Goal: Task Accomplishment & Management: Use online tool/utility

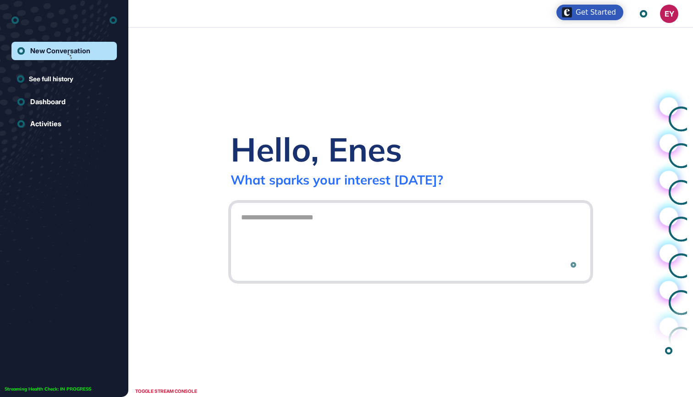
scroll to position [0, 0]
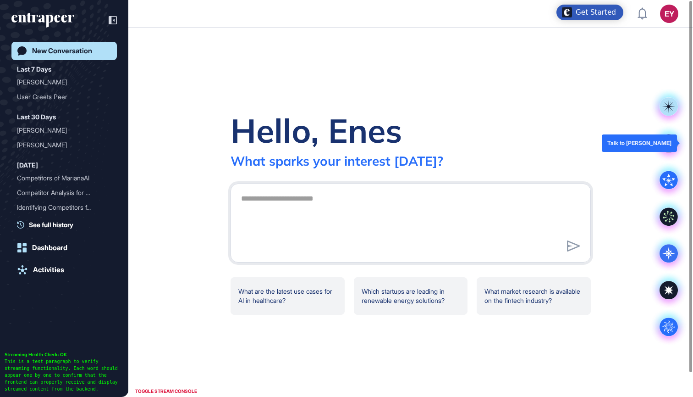
click at [653, 149] on div at bounding box center [669, 143] width 37 height 37
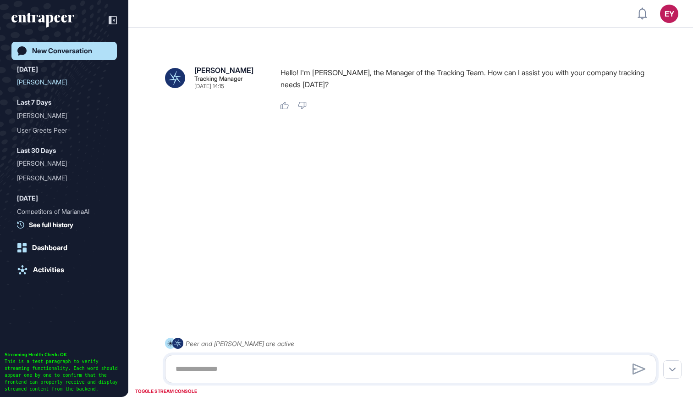
scroll to position [26, 0]
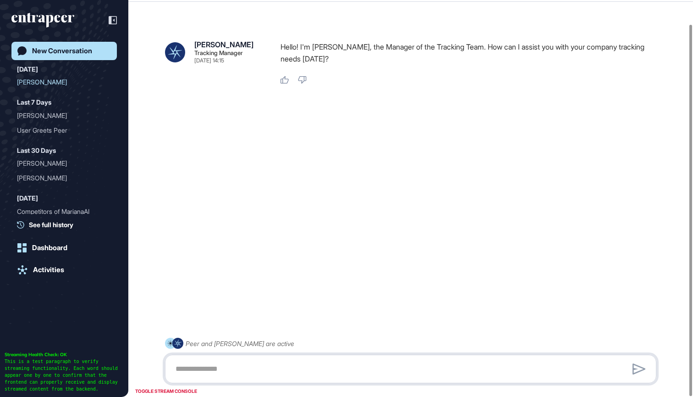
click at [234, 375] on textarea at bounding box center [410, 368] width 481 height 18
type textarea "**********"
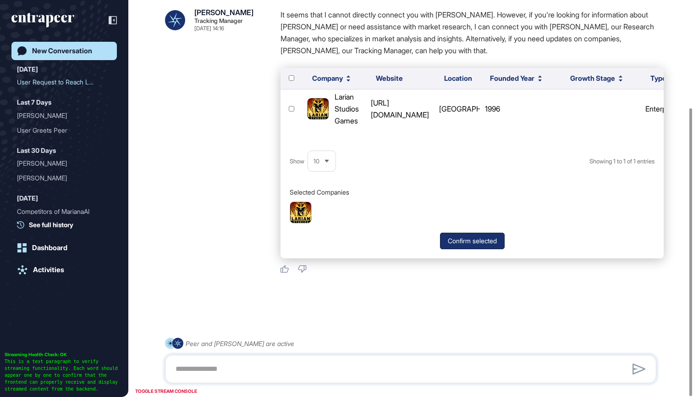
click at [479, 242] on button "Confirm selected" at bounding box center [472, 240] width 65 height 17
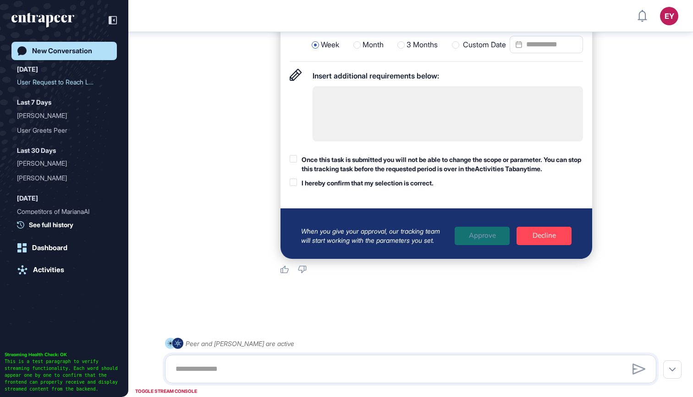
scroll to position [704, 0]
click at [397, 158] on div "Once this task is submitted you will not be able to change the scope or paramet…" at bounding box center [442, 164] width 281 height 18
click at [384, 188] on div "I hereby confirm that my selection is correct." at bounding box center [368, 182] width 132 height 9
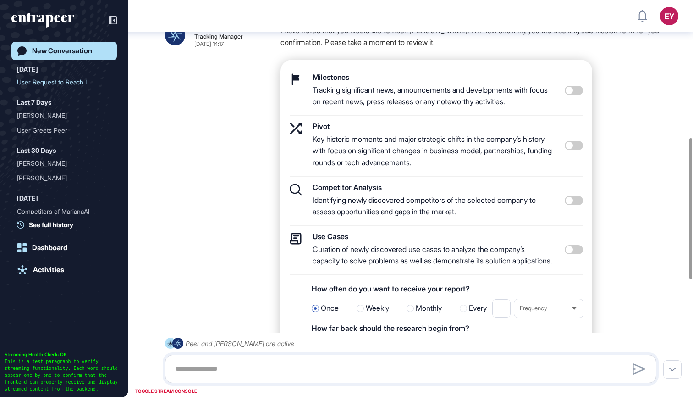
click at [573, 200] on span at bounding box center [574, 200] width 18 height 9
click at [573, 246] on div at bounding box center [574, 249] width 18 height 34
click at [573, 254] on span at bounding box center [574, 249] width 18 height 9
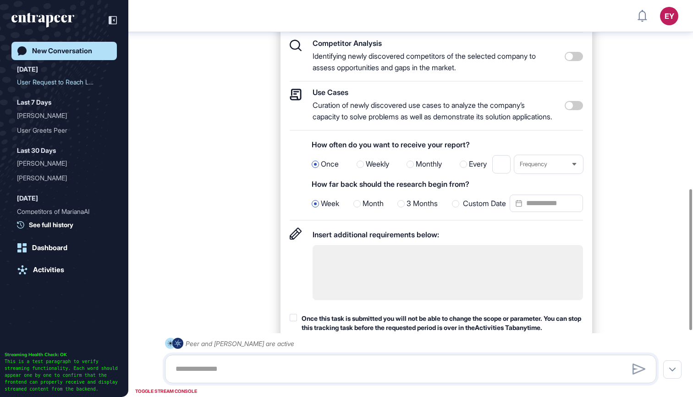
scroll to position [677, 0]
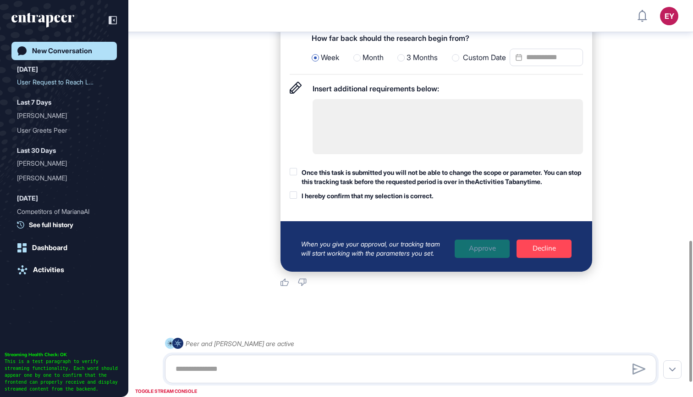
click at [445, 180] on div "Once this task is submitted you will not be able to change the scope or paramet…" at bounding box center [442, 177] width 281 height 18
click at [426, 200] on div "I hereby confirm that my selection is correct." at bounding box center [368, 195] width 132 height 9
click at [473, 258] on div "Approve" at bounding box center [482, 248] width 55 height 18
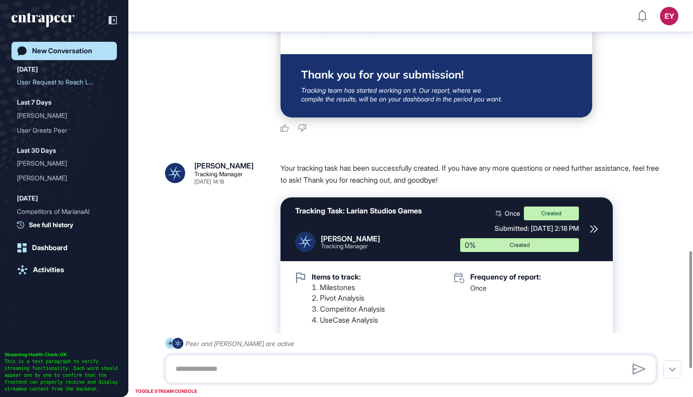
scroll to position [858, 0]
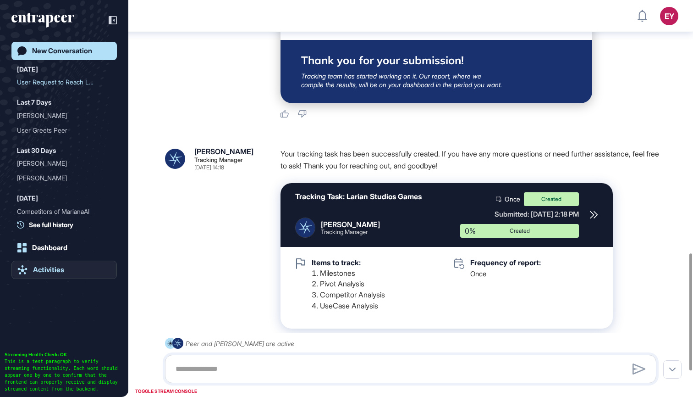
click at [59, 265] on div "Activities" at bounding box center [48, 269] width 31 height 8
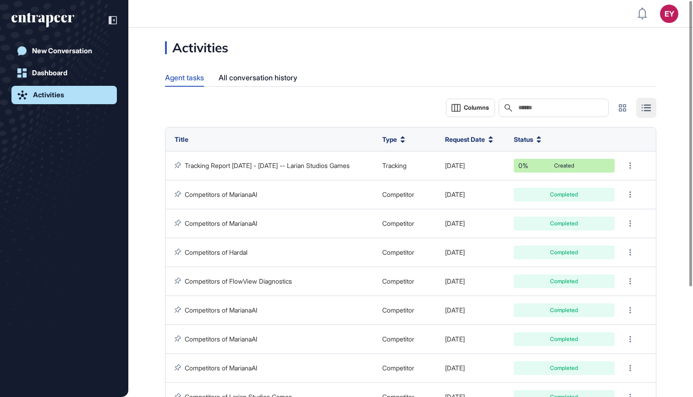
click at [74, 94] on link "Activities" at bounding box center [63, 95] width 105 height 18
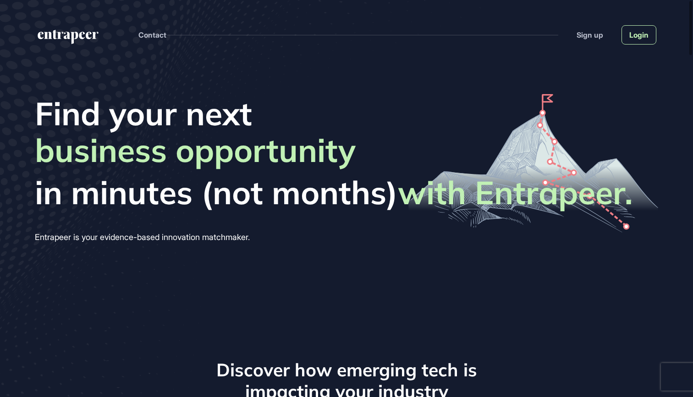
click at [642, 35] on link "Login" at bounding box center [639, 34] width 35 height 19
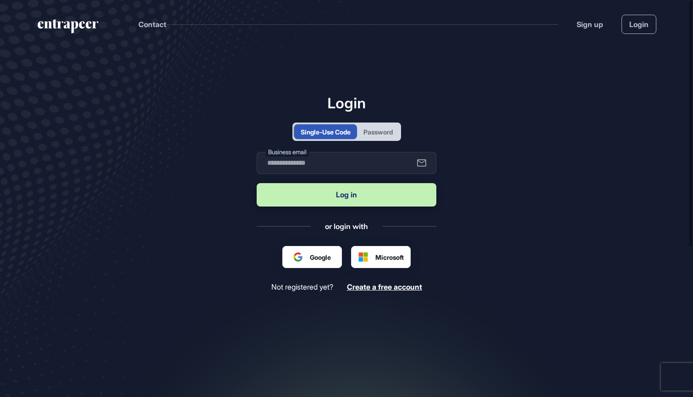
click at [375, 128] on div "Password" at bounding box center [378, 132] width 29 height 10
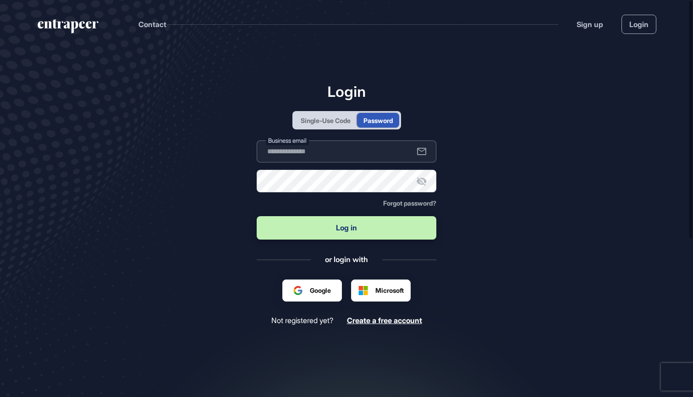
type input "**********"
click at [347, 228] on button "Log in" at bounding box center [347, 227] width 180 height 23
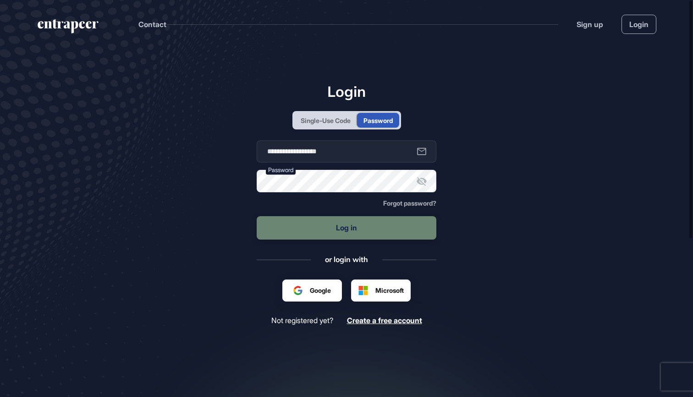
click at [522, 190] on main "**********" at bounding box center [346, 243] width 693 height 391
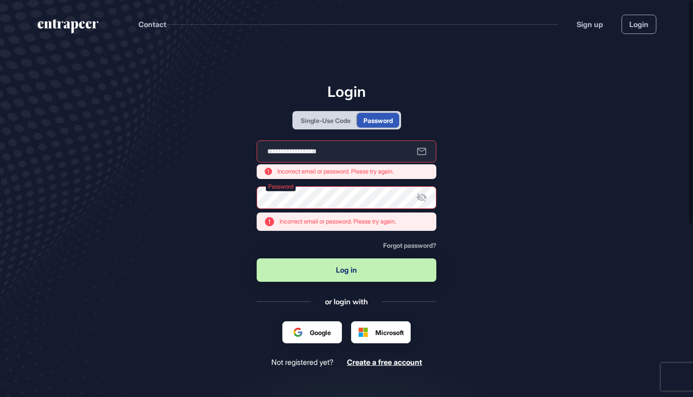
click at [348, 270] on button "Log in" at bounding box center [347, 269] width 180 height 23
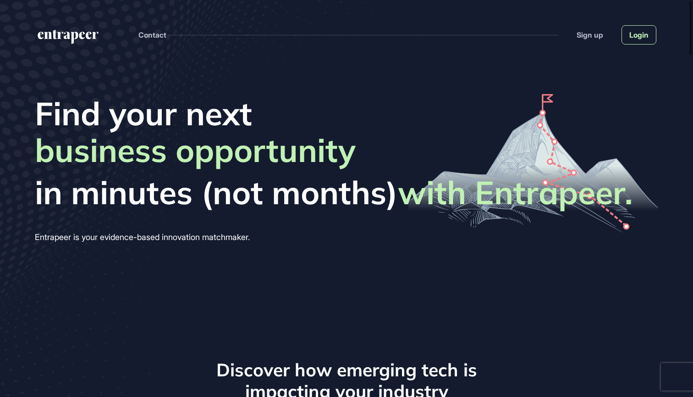
click at [642, 32] on link "Login" at bounding box center [639, 34] width 35 height 19
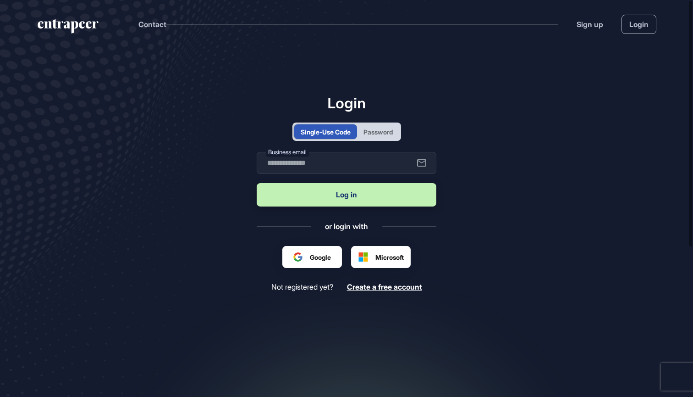
click at [392, 126] on div "Password" at bounding box center [378, 131] width 42 height 15
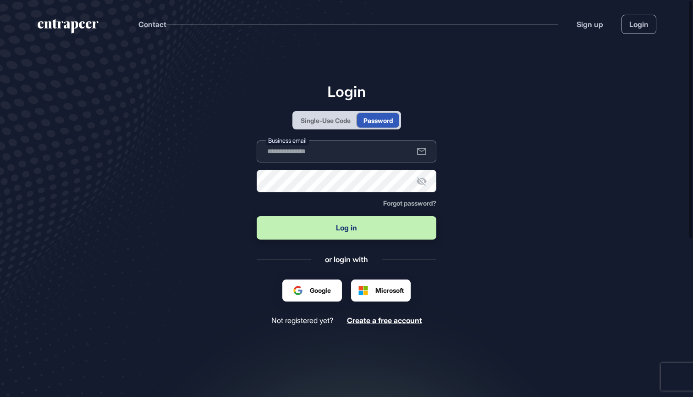
type input "**********"
click at [362, 243] on div "**********" at bounding box center [347, 204] width 180 height 242
click at [362, 238] on button "Log in" at bounding box center [347, 227] width 180 height 23
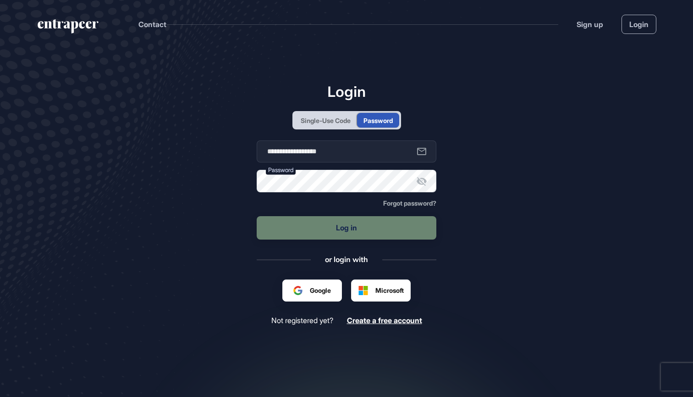
click at [587, 139] on main "**********" at bounding box center [346, 243] width 693 height 391
click at [371, 296] on div "Microsoft" at bounding box center [381, 290] width 60 height 22
click at [314, 293] on div "Google ile oturum açın. Yeni sekmede açılır" at bounding box center [328, 294] width 71 height 10
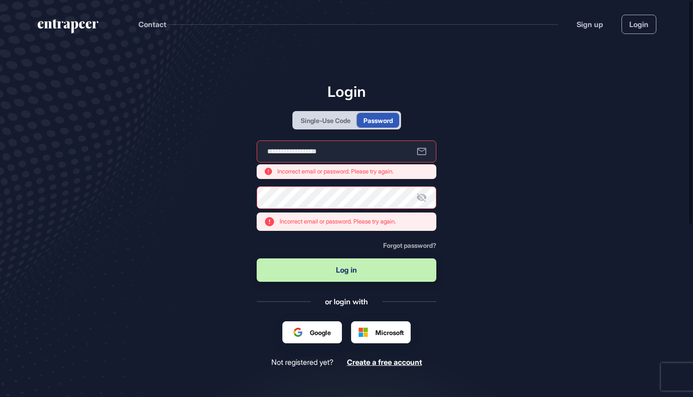
click at [315, 324] on div "Google" at bounding box center [312, 332] width 60 height 22
click at [310, 333] on div "Google ile oturum açın. Yeni sekmede açılır" at bounding box center [328, 336] width 71 height 10
click at [498, 180] on main "**********" at bounding box center [346, 264] width 693 height 433
click at [343, 123] on div "Single-Use Code" at bounding box center [326, 121] width 50 height 10
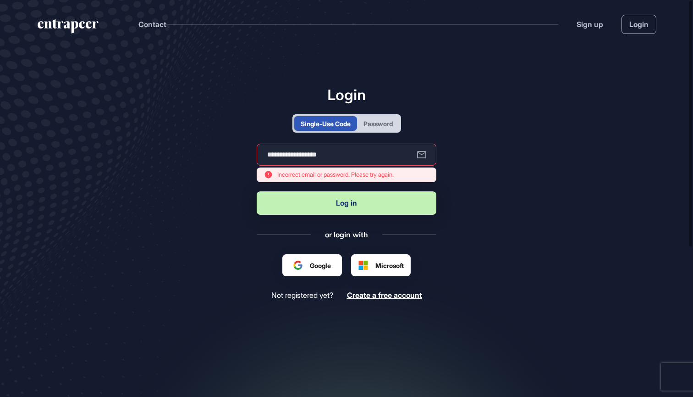
click at [330, 199] on button "Log in" at bounding box center [347, 202] width 180 height 23
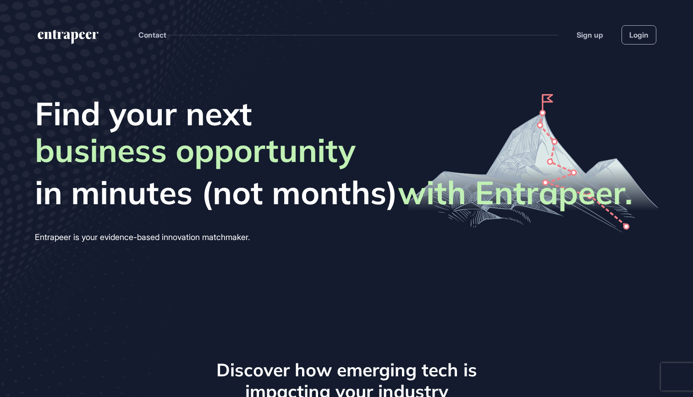
scroll to position [0, 0]
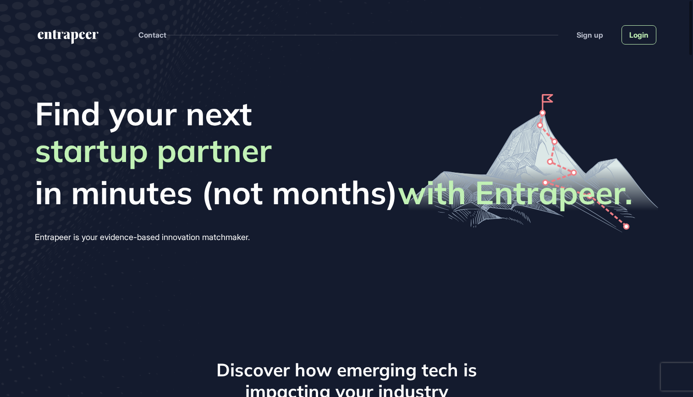
click at [644, 41] on link "Login" at bounding box center [639, 34] width 35 height 19
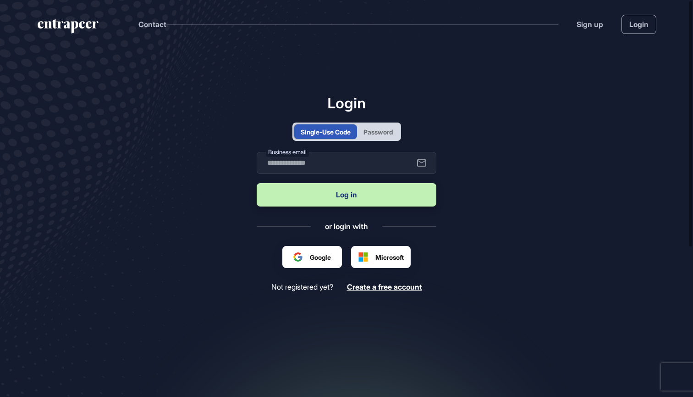
click at [393, 128] on div "Password" at bounding box center [378, 132] width 29 height 10
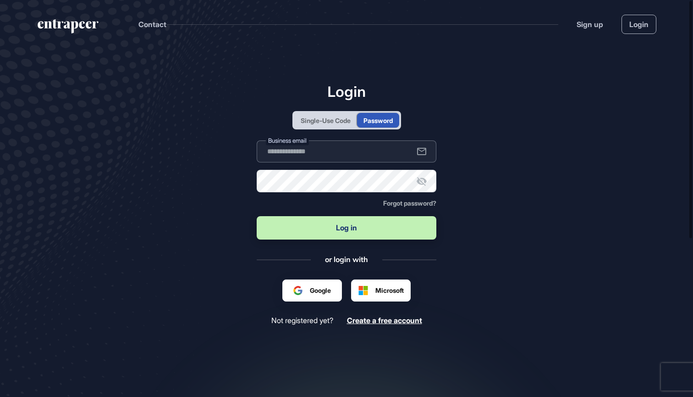
type input "**********"
click at [341, 232] on button "Log in" at bounding box center [347, 227] width 180 height 23
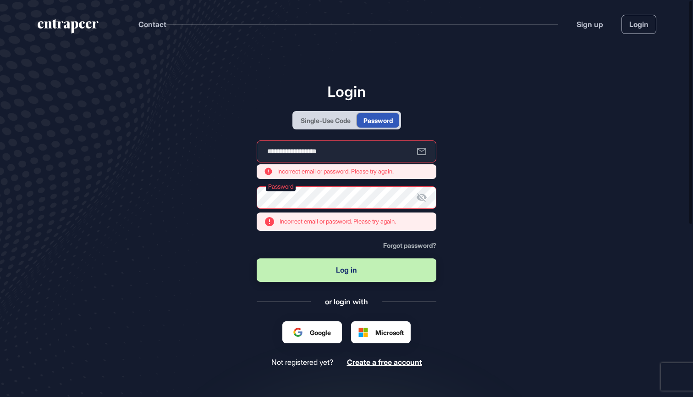
click at [317, 115] on div "Single-Use Code" at bounding box center [325, 120] width 63 height 15
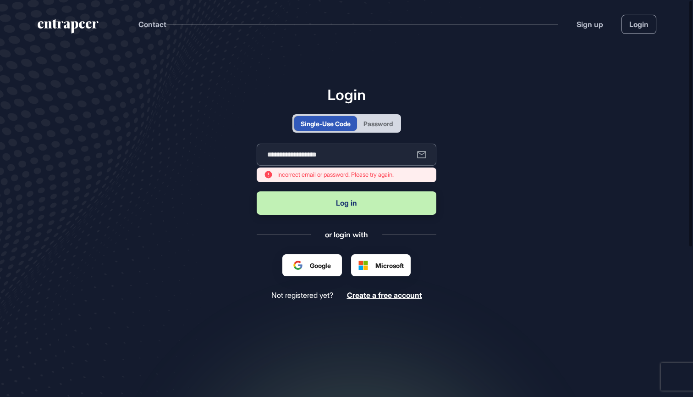
click at [370, 159] on input "**********" at bounding box center [347, 154] width 180 height 22
click at [357, 198] on button "Log in" at bounding box center [347, 202] width 180 height 23
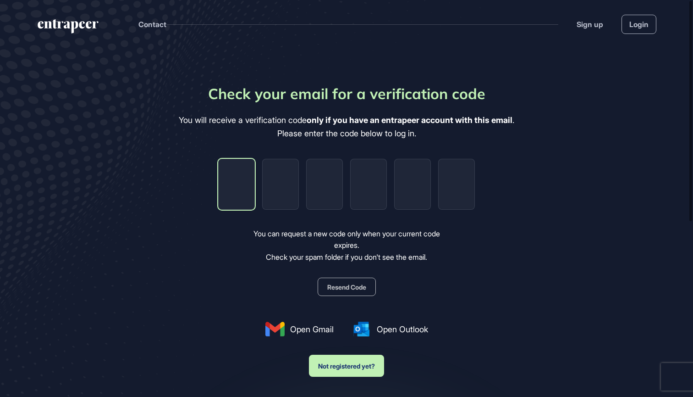
click at [245, 182] on input "tel" at bounding box center [236, 184] width 37 height 51
type input "*"
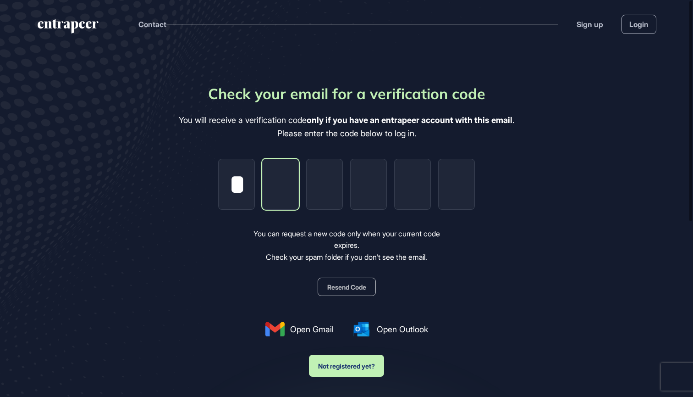
type input "*"
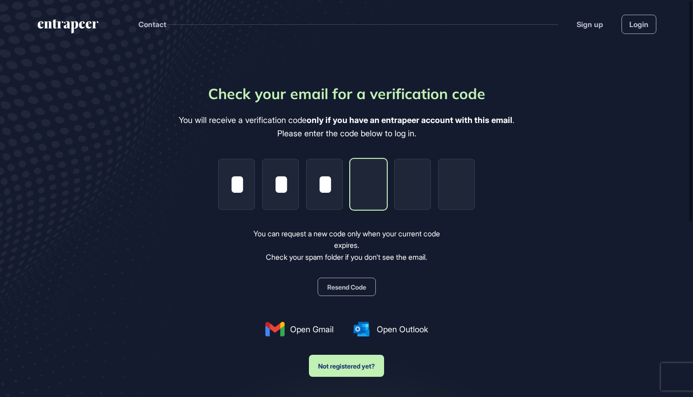
type input "*"
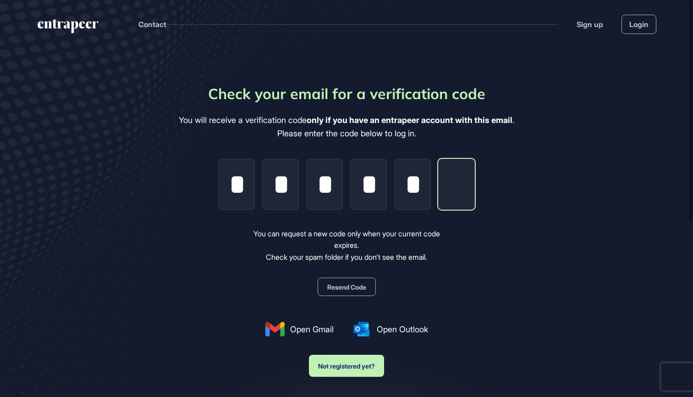
type input "*"
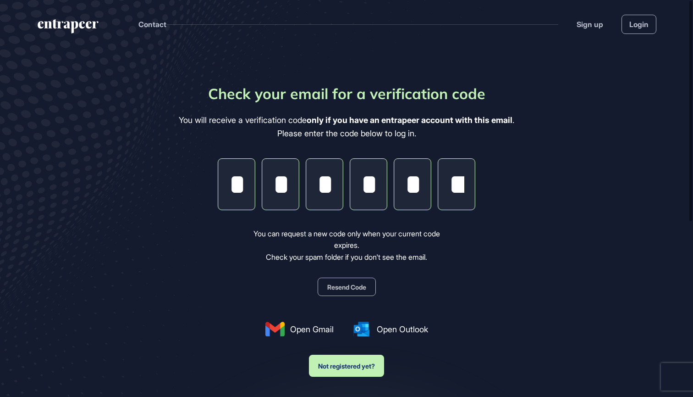
click at [458, 186] on input "******" at bounding box center [456, 184] width 37 height 51
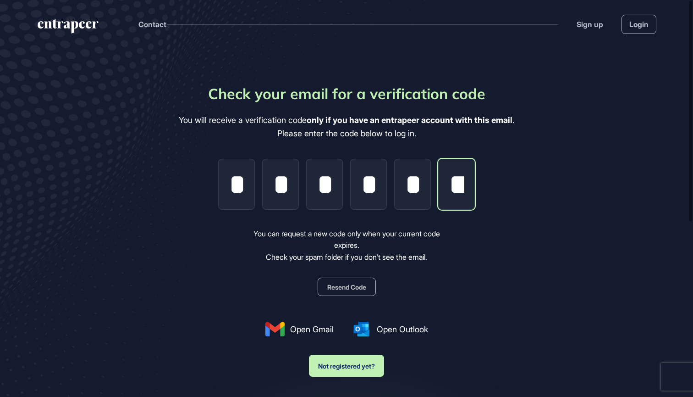
type input "*"
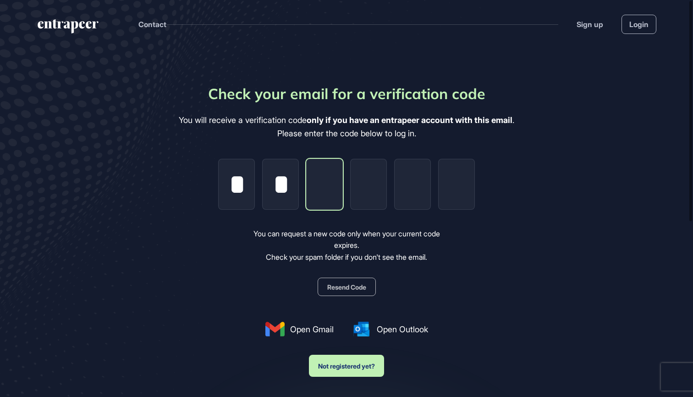
type input "*"
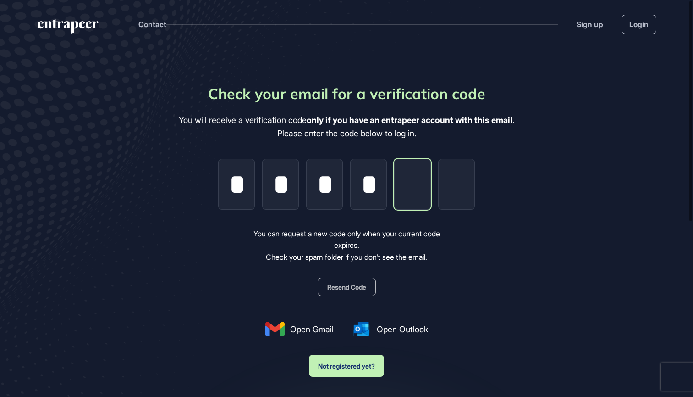
type input "*"
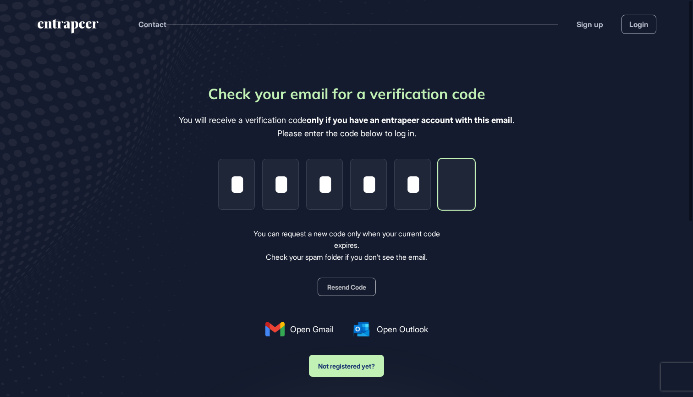
type input "*"
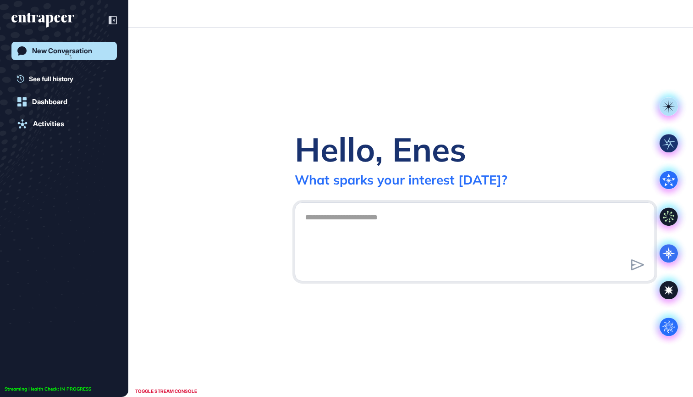
scroll to position [0, 0]
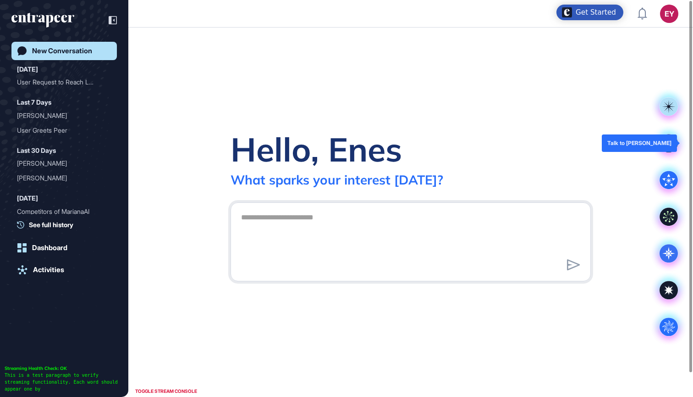
click at [673, 146] on icon at bounding box center [668, 143] width 12 height 12
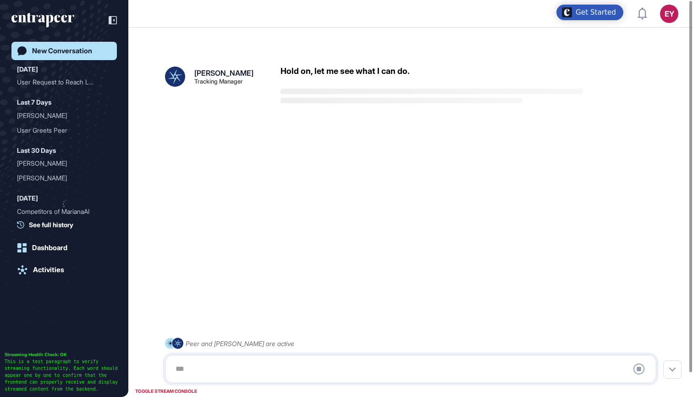
click at [265, 373] on div at bounding box center [410, 368] width 481 height 18
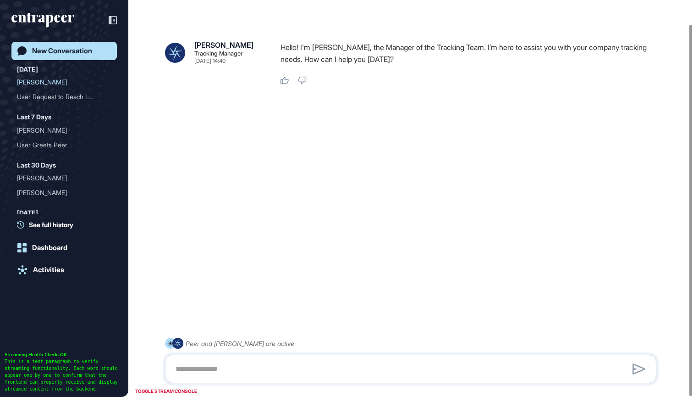
scroll to position [26, 0]
click at [239, 369] on textarea at bounding box center [410, 368] width 481 height 18
type textarea "**********"
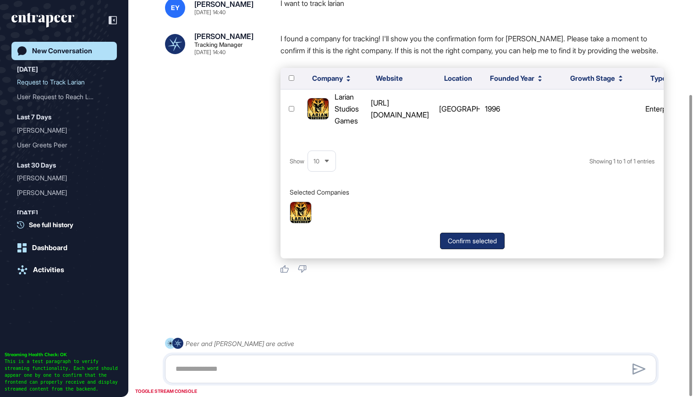
click at [479, 243] on button "Confirm selected" at bounding box center [472, 240] width 65 height 17
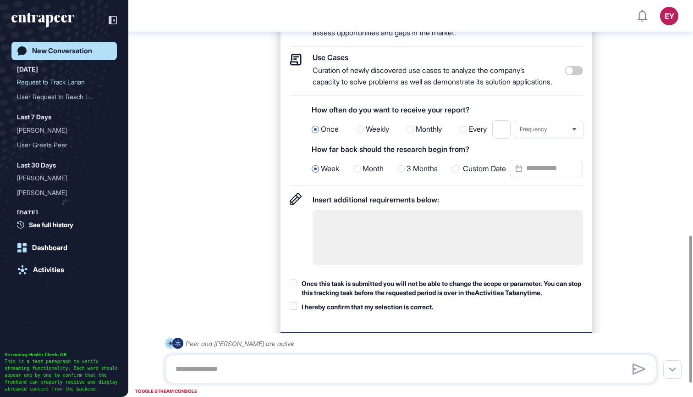
scroll to position [668, 0]
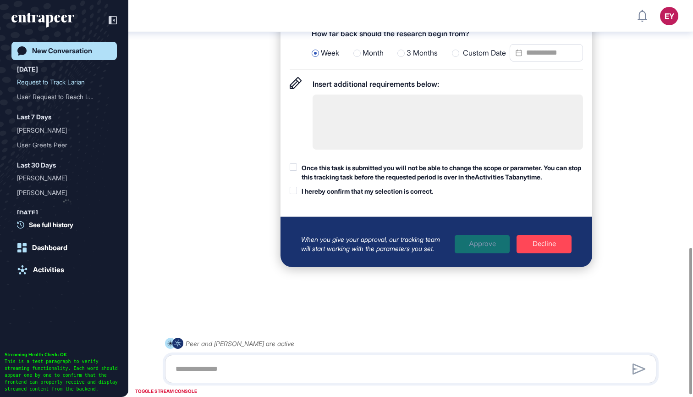
click at [373, 163] on div "Once this task is submitted you will not be able to change the scope or paramet…" at bounding box center [442, 172] width 281 height 18
click at [370, 187] on div "I hereby confirm that my selection is correct." at bounding box center [368, 191] width 132 height 9
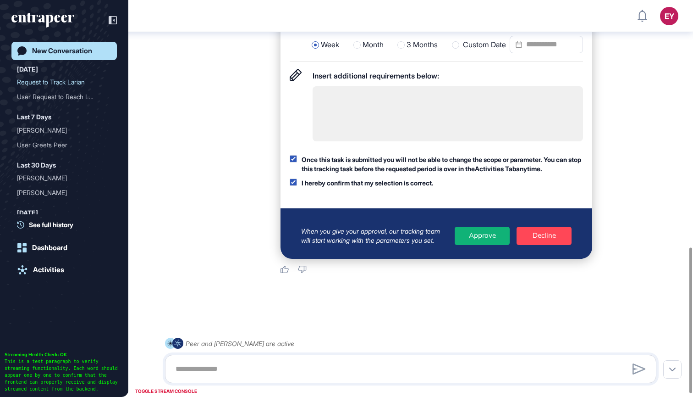
click at [496, 239] on div "Approve" at bounding box center [482, 235] width 55 height 18
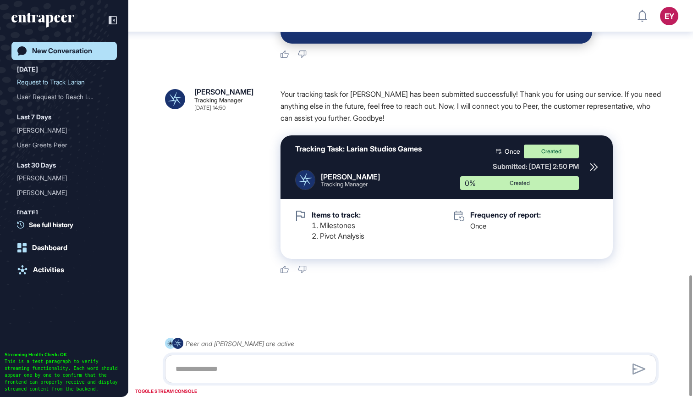
scroll to position [900, 0]
click at [45, 265] on div "Activities" at bounding box center [48, 269] width 31 height 8
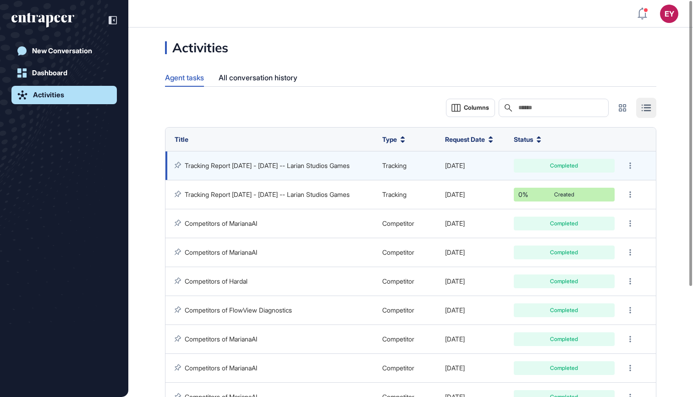
click at [331, 152] on td "Tracking Report [DATE] - [DATE] -- Larian Studios Games" at bounding box center [272, 165] width 212 height 29
click at [319, 161] on link "Tracking Report [DATE] - [DATE] -- Larian Studios Games" at bounding box center [267, 165] width 165 height 8
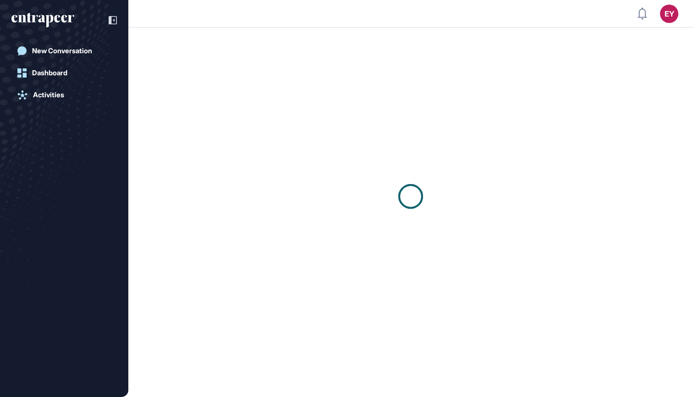
scroll to position [0, 0]
